Goal: Task Accomplishment & Management: Manage account settings

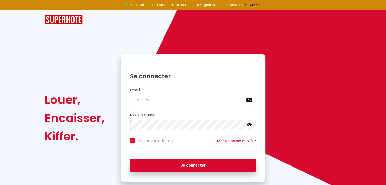
checkbox input "true"
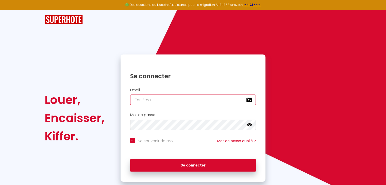
click at [146, 100] on input "email" at bounding box center [193, 100] width 126 height 11
paste input "[EMAIL_ADDRESS][DOMAIN_NAME]"
type input "[EMAIL_ADDRESS][DOMAIN_NAME]"
checkbox input "true"
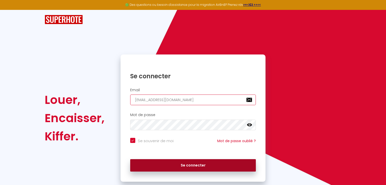
type input "[EMAIL_ADDRESS][DOMAIN_NAME]"
click at [178, 169] on button "Se connecter" at bounding box center [193, 165] width 126 height 13
checkbox input "true"
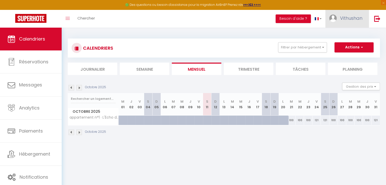
click at [346, 15] on span "Vithushan" at bounding box center [351, 18] width 22 height 6
click at [346, 30] on div "Paramètres Équipe" at bounding box center [348, 40] width 41 height 22
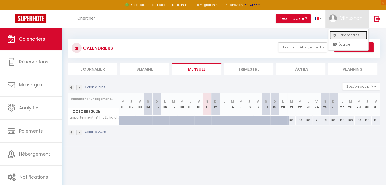
click at [345, 35] on link "Paramètres" at bounding box center [348, 35] width 38 height 9
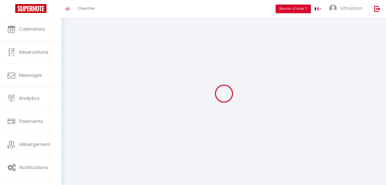
select select "28"
type input "oqrVsr6jzVoavg2tamFdMo6p5"
type input "EvHmPJ0sNNxJiRVfS8H6j1wdV"
type input "[URL][DOMAIN_NAME]"
select select "fr"
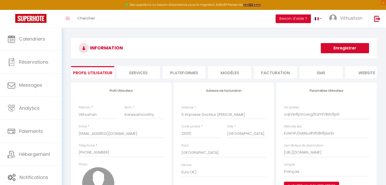
click at [174, 73] on li "Plateformes" at bounding box center [183, 72] width 43 height 12
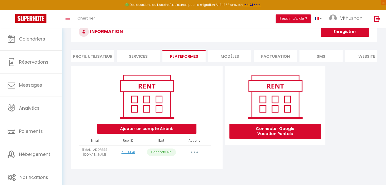
scroll to position [25, 0]
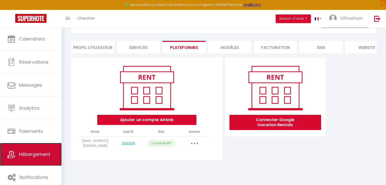
click at [36, 156] on span "Hébergement" at bounding box center [34, 154] width 31 height 6
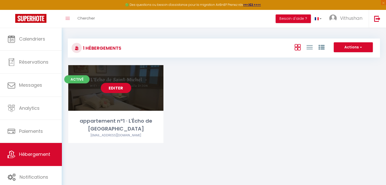
click at [123, 89] on link "Editer" at bounding box center [116, 88] width 30 height 10
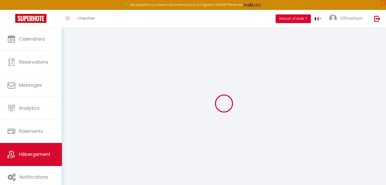
select select
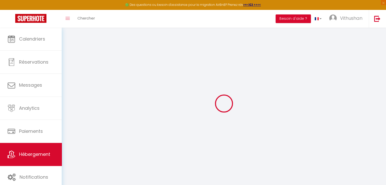
select select
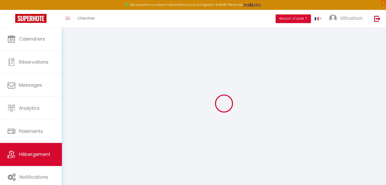
type input "[EMAIL_ADDRESS][DOMAIN_NAME]"
type input "14797780"
select select "18525-1521645447574930292"
select select
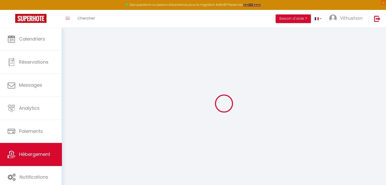
checkbox input "false"
select select "well_reviewed_guests"
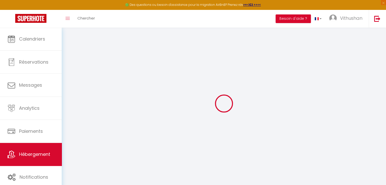
select select "EUR"
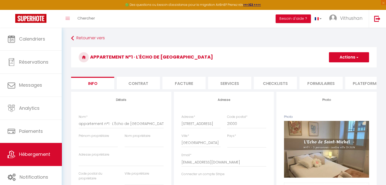
click at [357, 82] on li "Plateformes" at bounding box center [366, 83] width 43 height 12
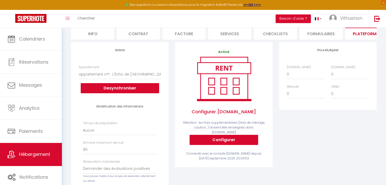
scroll to position [51, 0]
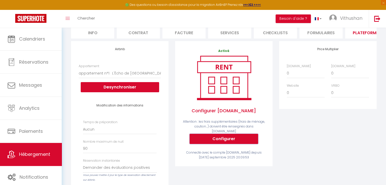
click at [228, 139] on button "Configurer" at bounding box center [223, 139] width 68 height 10
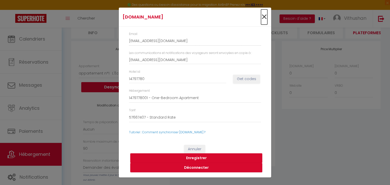
click at [264, 16] on span "×" at bounding box center [264, 16] width 6 height 15
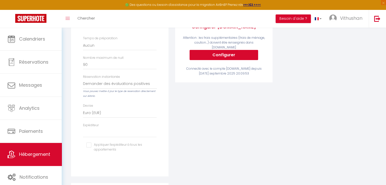
scroll to position [152, 0]
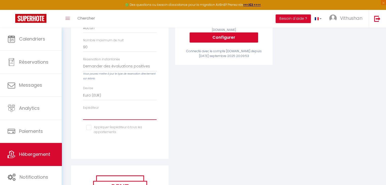
click at [94, 120] on select "[EMAIL_ADDRESS][DOMAIN_NAME]" at bounding box center [120, 115] width 74 height 10
select select "18525"
click at [83, 114] on select "[EMAIL_ADDRESS][DOMAIN_NAME]" at bounding box center [120, 115] width 74 height 10
click at [94, 130] on input "checkbox" at bounding box center [119, 127] width 67 height 5
checkbox input "true"
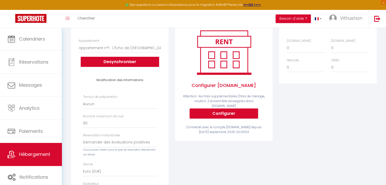
scroll to position [25, 0]
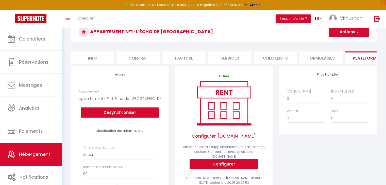
click at [346, 30] on button "Actions" at bounding box center [349, 32] width 40 height 10
click at [343, 43] on link "Enregistrer" at bounding box center [348, 43] width 40 height 7
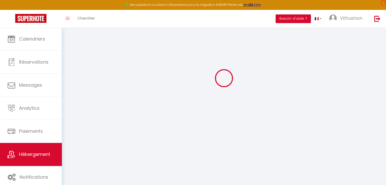
select select "well_reviewed_guests"
select select "EUR"
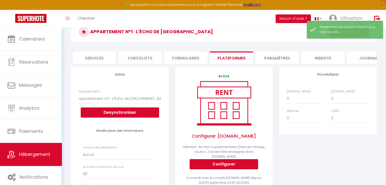
scroll to position [0, 138]
click at [270, 60] on li "Paramètres" at bounding box center [274, 57] width 43 height 12
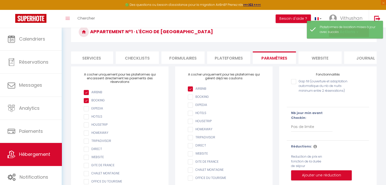
click at [190, 100] on input "AIRBNB" at bounding box center [226, 97] width 77 height 5
checkbox input "true"
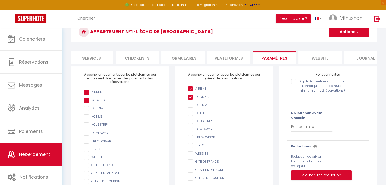
click at [350, 33] on button "Actions" at bounding box center [349, 32] width 40 height 10
click at [342, 43] on input "Enregistrer" at bounding box center [343, 43] width 19 height 5
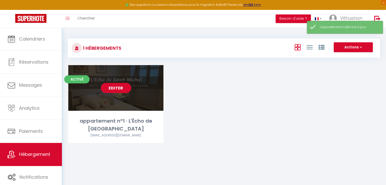
click at [117, 85] on link "Editer" at bounding box center [116, 88] width 30 height 10
click at [117, 90] on link "Editer" at bounding box center [116, 88] width 30 height 10
select select "3"
select select "2"
select select "1"
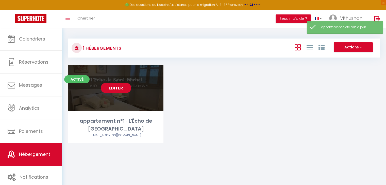
select select "1"
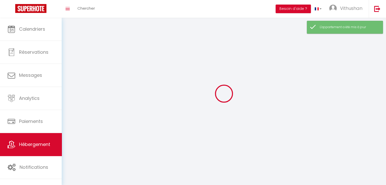
select select
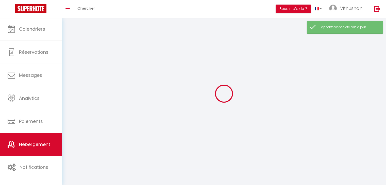
select select
checkbox input "false"
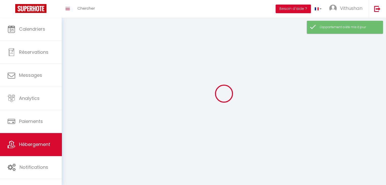
checkbox input "false"
select select
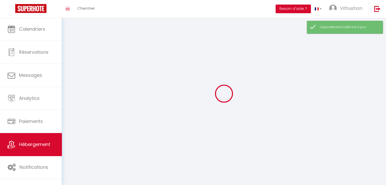
select select
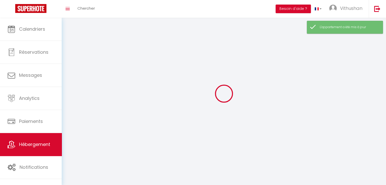
checkbox input "false"
select select
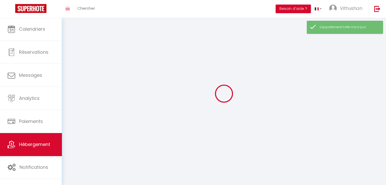
select select
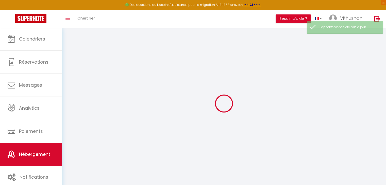
type input "Oups ! Les dates sélectionnées sont indisponibles."
type textarea "Malheureusement les dates sélectionnées sont indisponibles. Nous vous invitons …"
type input "4.7319271"
type input "5.046464"
checkbox input "true"
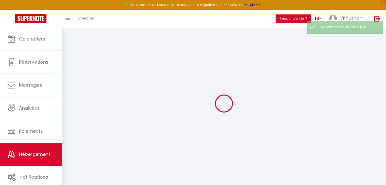
checkbox input "false"
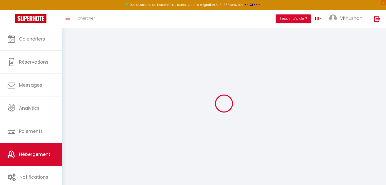
select select
checkbox input "false"
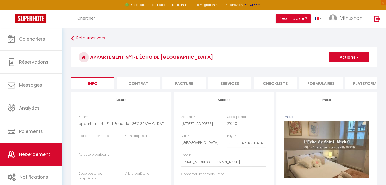
scroll to position [0, 151]
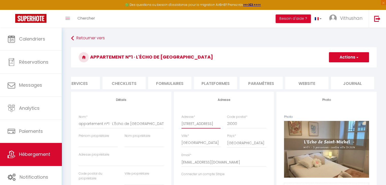
click at [197, 125] on input "[STREET_ADDRESS]" at bounding box center [200, 123] width 39 height 9
click at [198, 125] on input "[STREET_ADDRESS]" at bounding box center [200, 123] width 39 height 9
click at [305, 82] on li "website" at bounding box center [306, 83] width 43 height 12
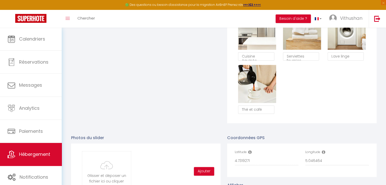
scroll to position [507, 0]
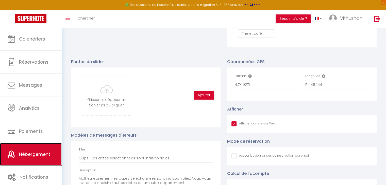
click at [39, 158] on link "Hébergement" at bounding box center [31, 154] width 62 height 23
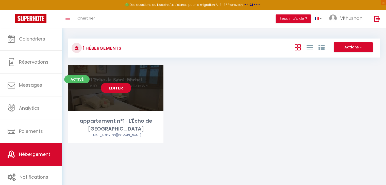
click at [117, 84] on link "Editer" at bounding box center [116, 88] width 30 height 10
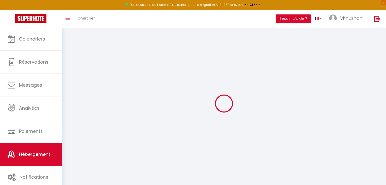
select select
checkbox input "false"
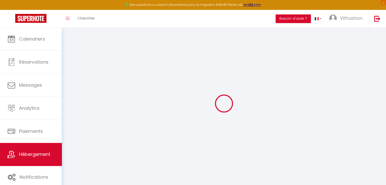
checkbox input "false"
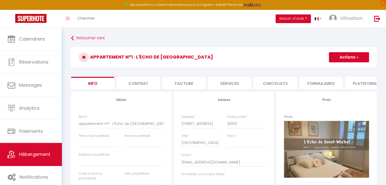
click at [229, 83] on li "Services" at bounding box center [229, 83] width 43 height 12
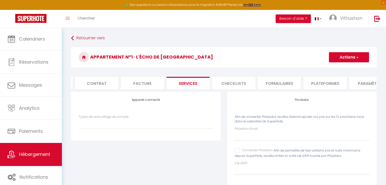
scroll to position [0, 65]
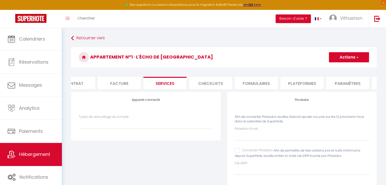
click at [295, 89] on li "Plateformes" at bounding box center [301, 83] width 43 height 12
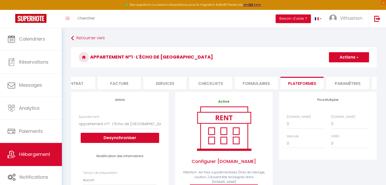
click at [354, 82] on li "Paramètres" at bounding box center [347, 83] width 43 height 12
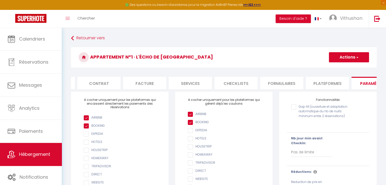
scroll to position [0, 17]
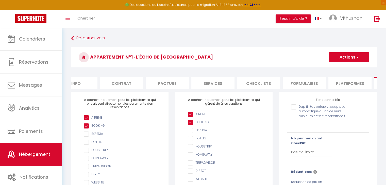
click at [202, 82] on li "Services" at bounding box center [212, 83] width 43 height 12
select select
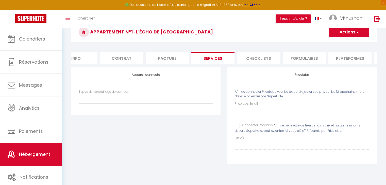
scroll to position [25, 0]
click at [141, 103] on select "Types de verrouillage de compte" at bounding box center [146, 99] width 134 height 10
click at [239, 128] on input "Connecter Pricelabs" at bounding box center [254, 125] width 38 height 5
checkbox input "true"
select select
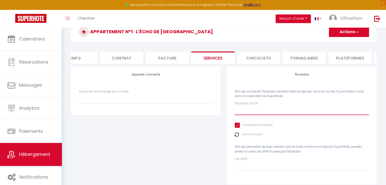
click at [242, 110] on input "Pricelabs Email" at bounding box center [302, 110] width 134 height 9
paste input "[EMAIL_ADDRESS][DOMAIN_NAME]"
type input "[EMAIL_ADDRESS][DOMAIN_NAME]"
select select
type input "[EMAIL_ADDRESS][DOMAIN_NAME]"
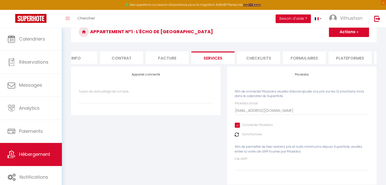
click at [345, 34] on button "Actions" at bounding box center [349, 32] width 40 height 10
click at [342, 41] on link "Enregistrer" at bounding box center [348, 43] width 40 height 7
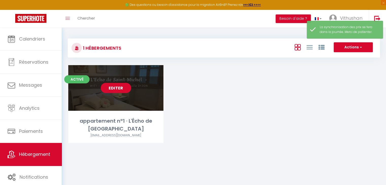
click at [110, 85] on link "Editer" at bounding box center [116, 88] width 30 height 10
select select "3"
select select "2"
select select "1"
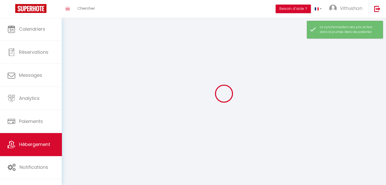
select select
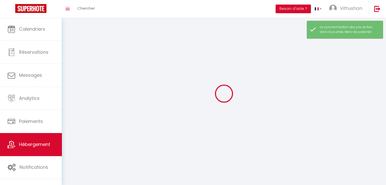
select select
checkbox input "false"
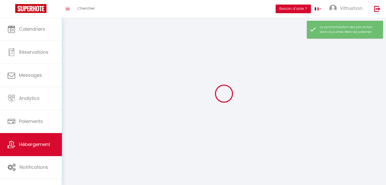
checkbox input "false"
select select
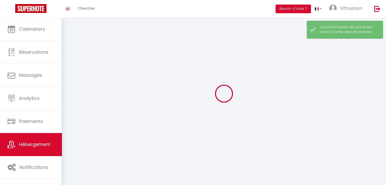
select select
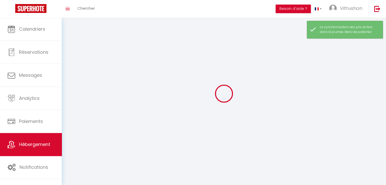
select select
checkbox input "false"
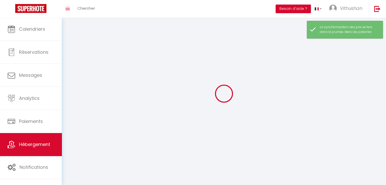
select select
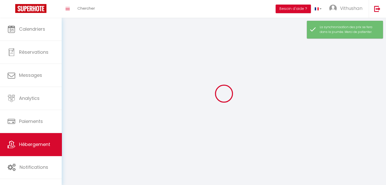
select select
checkbox input "false"
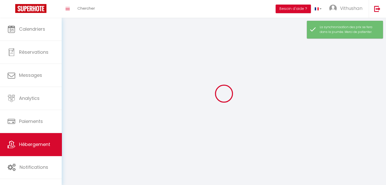
checkbox input "false"
select select
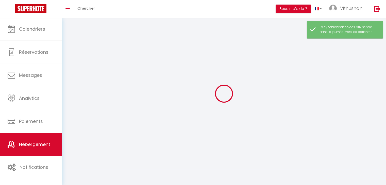
select select
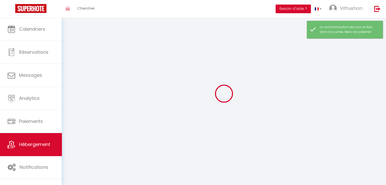
select select
checkbox input "false"
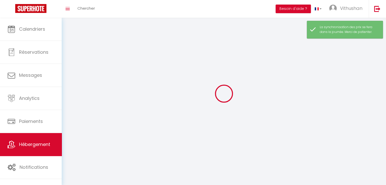
select select
select select "28"
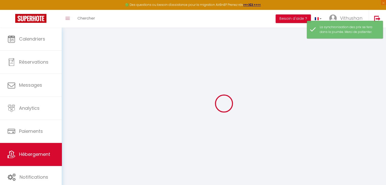
select select
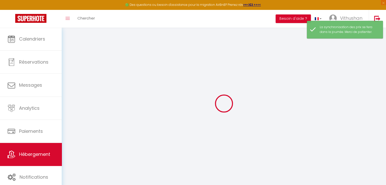
select select
checkbox input "false"
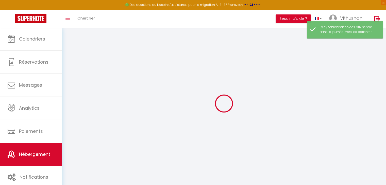
select select
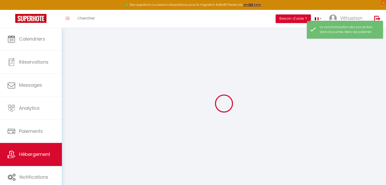
select select
checkbox input "false"
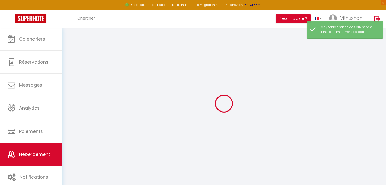
checkbox input "false"
select select
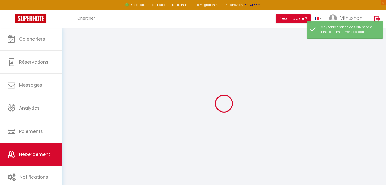
select select
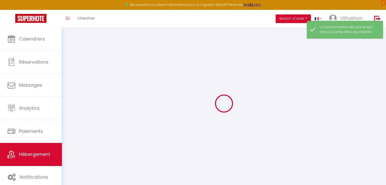
checkbox input "false"
select select
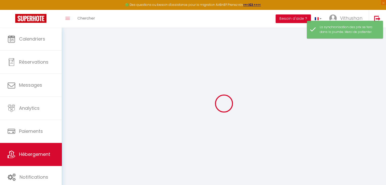
select select
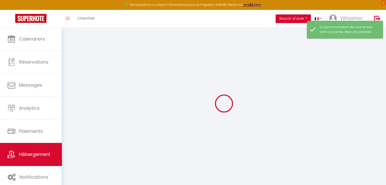
select select
checkbox input "false"
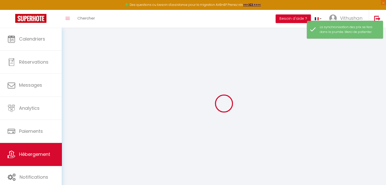
checkbox input "false"
select select
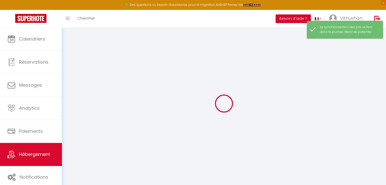
select select
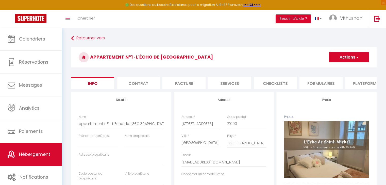
click at [368, 81] on li "Plateformes" at bounding box center [366, 83] width 43 height 12
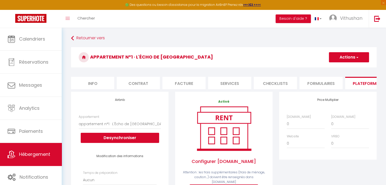
click at [330, 88] on li "Formulaires" at bounding box center [320, 83] width 43 height 12
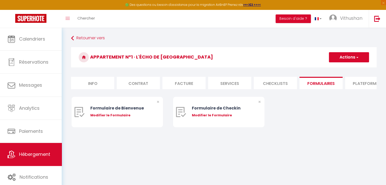
click at [276, 85] on li "Checklists" at bounding box center [275, 83] width 43 height 12
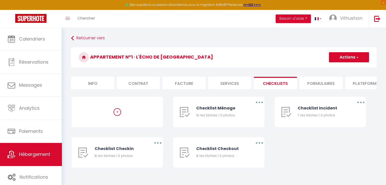
click at [234, 85] on li "Services" at bounding box center [229, 83] width 43 height 12
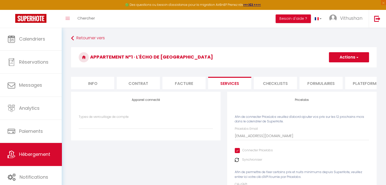
click at [235, 162] on img at bounding box center [237, 160] width 4 height 4
click at [236, 162] on img at bounding box center [237, 160] width 4 height 4
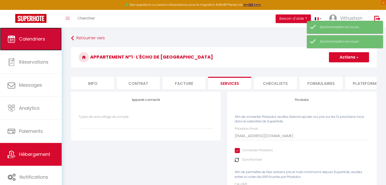
click at [32, 42] on span "Calendriers" at bounding box center [32, 39] width 26 height 6
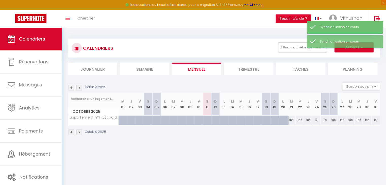
click at [79, 86] on img at bounding box center [79, 88] width 6 height 6
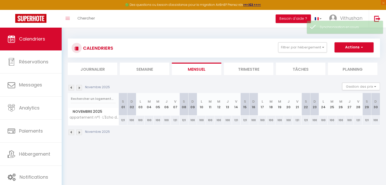
click at [79, 86] on img at bounding box center [79, 88] width 6 height 6
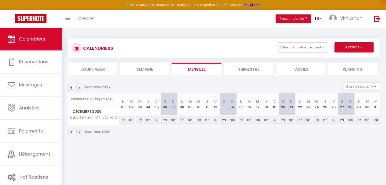
click at [72, 132] on img at bounding box center [71, 133] width 6 height 6
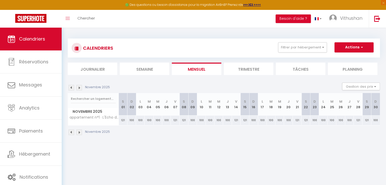
click at [72, 133] on img at bounding box center [71, 133] width 6 height 6
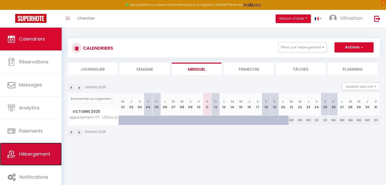
click at [39, 153] on span "Hébergement" at bounding box center [34, 154] width 31 height 6
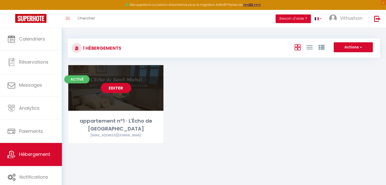
click at [113, 85] on link "Editer" at bounding box center [116, 88] width 30 height 10
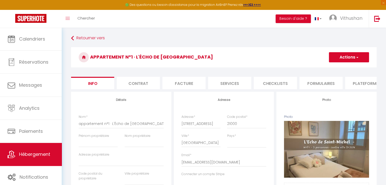
click at [355, 84] on li "Plateformes" at bounding box center [366, 83] width 43 height 12
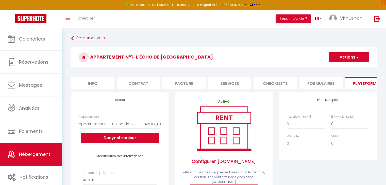
click at [325, 83] on li "Formulaires" at bounding box center [320, 83] width 43 height 12
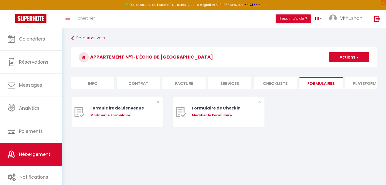
click at [272, 85] on li "Checklists" at bounding box center [275, 83] width 43 height 12
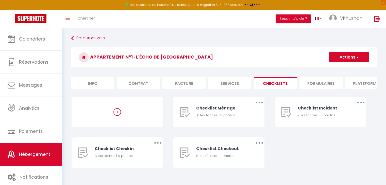
click at [213, 85] on li "Services" at bounding box center [229, 83] width 43 height 12
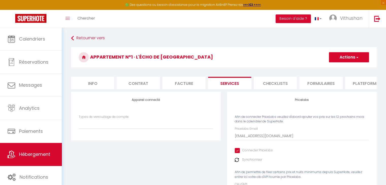
click at [188, 84] on li "Facture" at bounding box center [183, 83] width 43 height 12
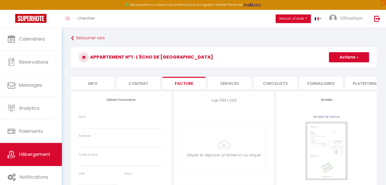
click at [226, 83] on li "Services" at bounding box center [229, 83] width 43 height 12
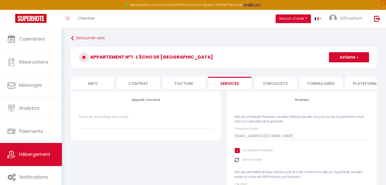
scroll to position [25, 0]
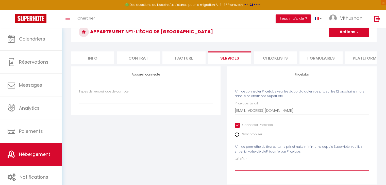
click at [244, 166] on input "Clé d'API" at bounding box center [302, 166] width 134 height 9
